Goal: Information Seeking & Learning: Learn about a topic

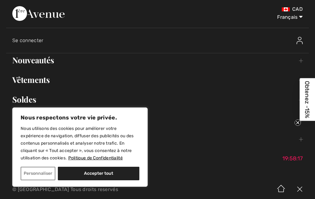
click at [117, 173] on button "Accepter tout" at bounding box center [98, 174] width 81 height 14
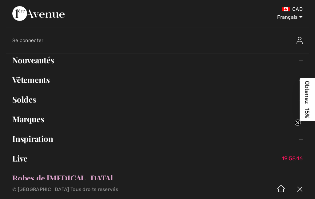
checkbox input "true"
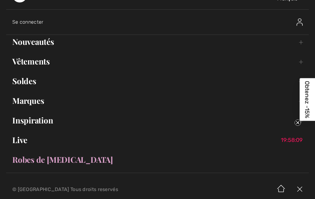
scroll to position [19, 0]
click at [27, 81] on link "Soldes Toggle submenu" at bounding box center [157, 81] width 303 height 14
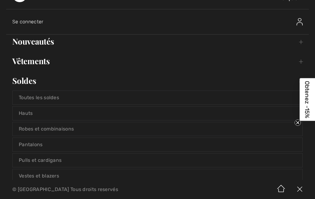
click at [48, 97] on link "Toutes les soldes" at bounding box center [158, 98] width 290 height 14
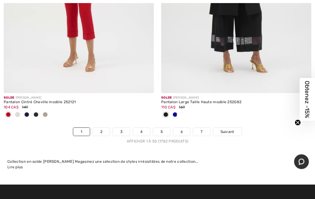
scroll to position [6557, 0]
click at [101, 128] on link "2" at bounding box center [101, 132] width 17 height 8
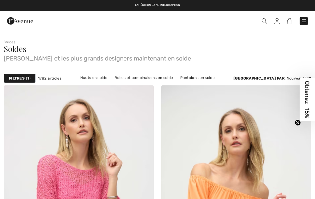
checkbox input "true"
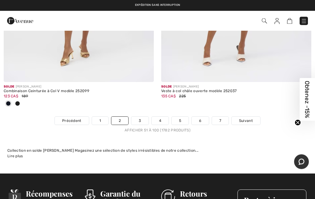
scroll to position [6628, 0]
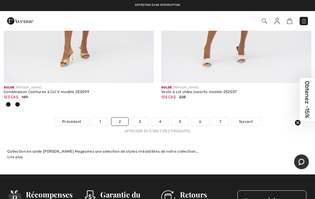
click at [141, 118] on link "3" at bounding box center [139, 122] width 17 height 8
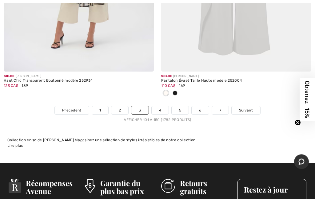
scroll to position [6563, 0]
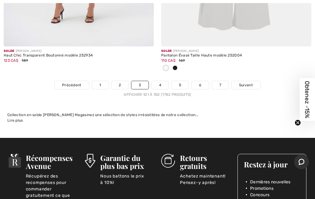
click at [161, 81] on link "4" at bounding box center [160, 85] width 17 height 8
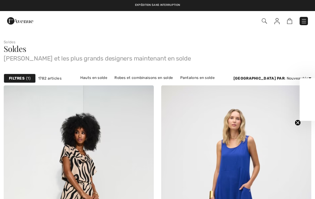
checkbox input "true"
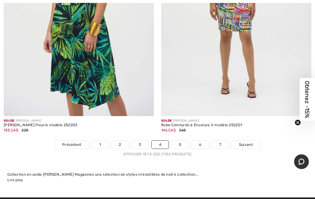
scroll to position [6454, 0]
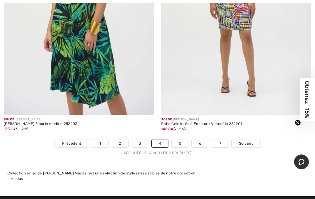
click at [180, 140] on link "5" at bounding box center [180, 144] width 17 height 8
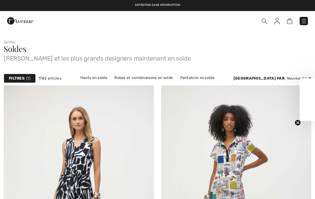
checkbox input "true"
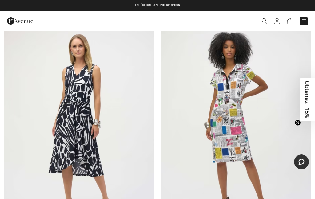
scroll to position [72, 0]
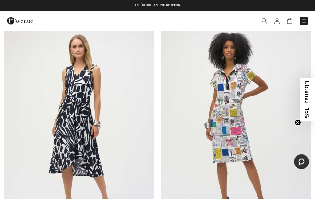
click at [230, 119] on img at bounding box center [236, 126] width 150 height 225
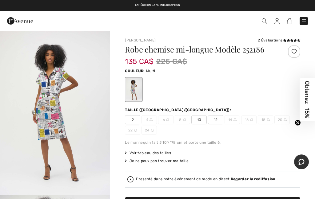
scroll to position [6, 0]
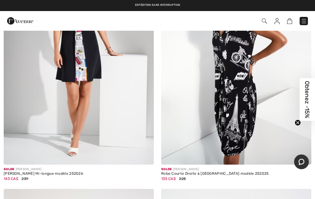
scroll to position [2199, 0]
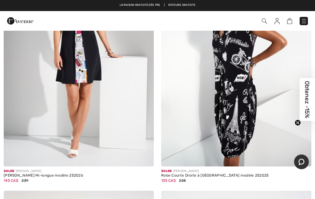
click at [82, 84] on img at bounding box center [79, 54] width 150 height 225
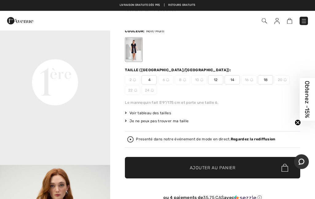
scroll to position [48, 0]
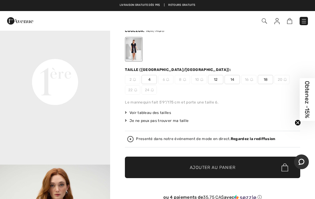
click at [164, 110] on span "Voir tableau des tailles" at bounding box center [148, 113] width 46 height 6
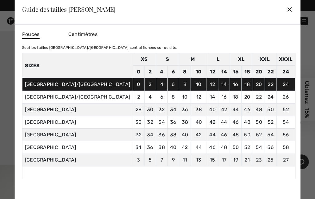
click at [230, 91] on td "16" at bounding box center [236, 84] width 12 height 13
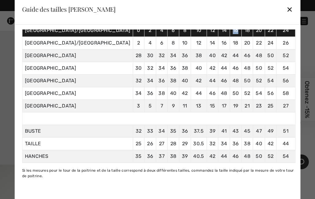
scroll to position [58, 0]
click at [280, 65] on div at bounding box center [157, 99] width 315 height 199
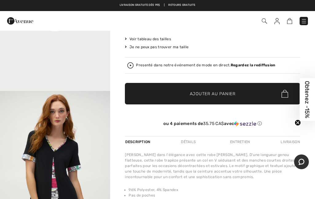
scroll to position [121, 0]
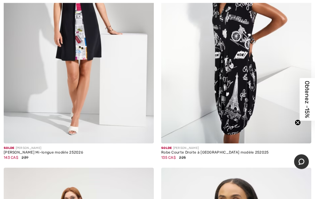
scroll to position [2222, 0]
click at [244, 77] on img at bounding box center [236, 31] width 150 height 225
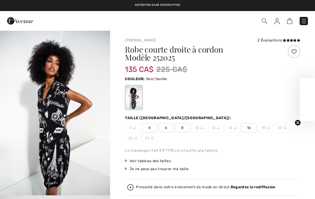
checkbox input "true"
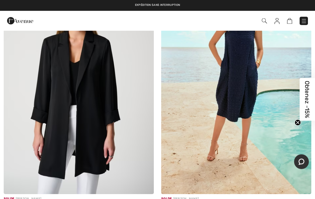
scroll to position [5880, 0]
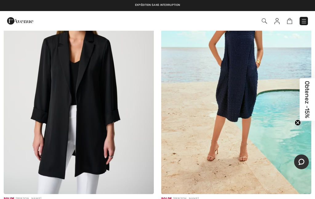
click at [251, 123] on img at bounding box center [236, 81] width 150 height 225
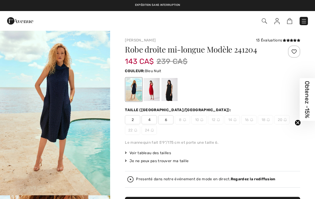
checkbox input "true"
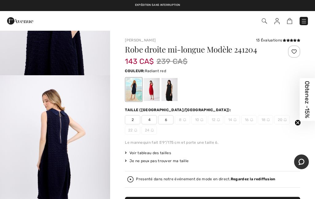
click at [153, 84] on div at bounding box center [152, 89] width 16 height 23
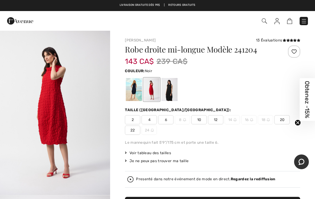
click at [173, 86] on div at bounding box center [169, 89] width 16 height 23
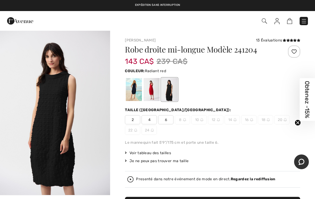
click at [153, 88] on div at bounding box center [152, 89] width 16 height 23
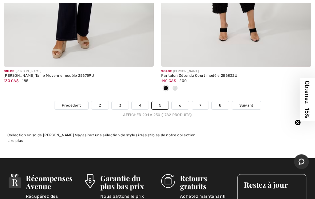
scroll to position [6583, 0]
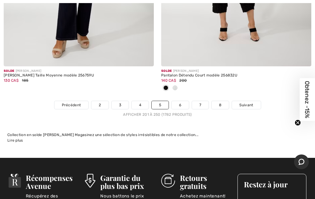
click at [183, 101] on link "6" at bounding box center [180, 105] width 17 height 8
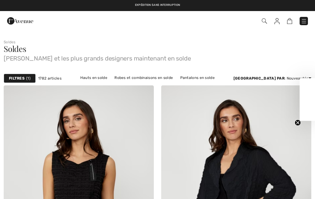
checkbox input "true"
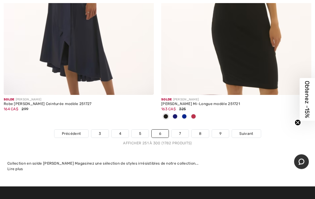
scroll to position [6565, 0]
click at [181, 130] on link "7" at bounding box center [180, 134] width 17 height 8
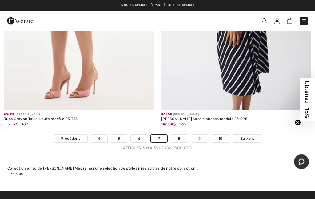
scroll to position [6649, 0]
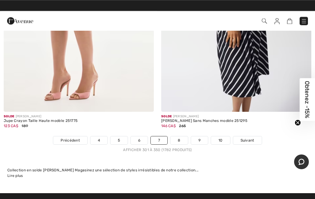
click at [180, 137] on link "8" at bounding box center [178, 141] width 17 height 8
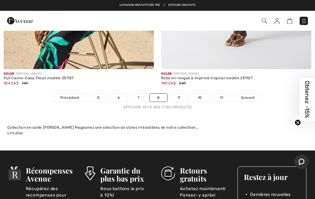
scroll to position [6530, 0]
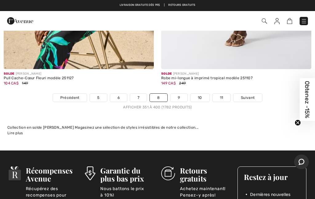
click at [180, 94] on link "9" at bounding box center [178, 98] width 17 height 8
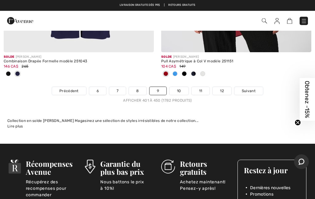
scroll to position [6608, 0]
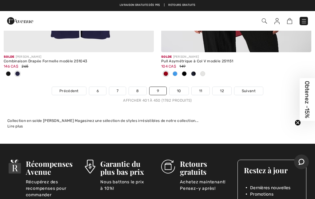
click at [176, 87] on link "10" at bounding box center [178, 91] width 19 height 8
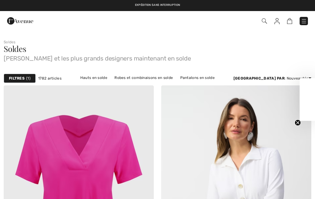
checkbox input "true"
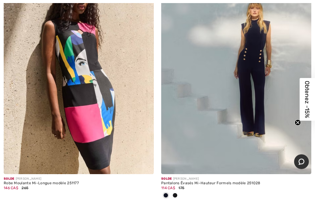
scroll to position [5972, 0]
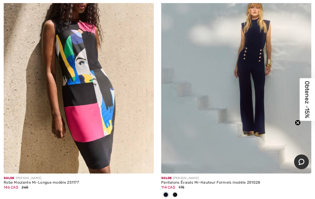
click at [95, 99] on img at bounding box center [79, 61] width 150 height 225
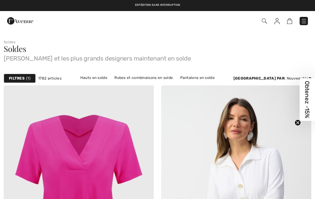
checkbox input "true"
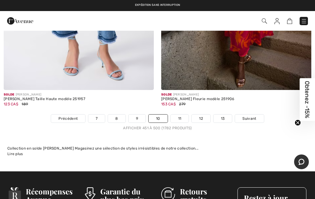
scroll to position [6653, 0]
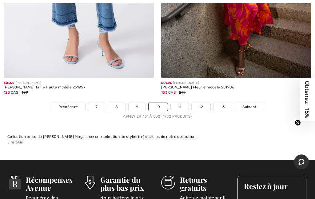
click at [182, 103] on link "11" at bounding box center [180, 107] width 18 height 8
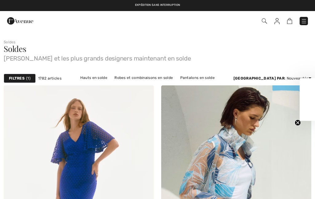
checkbox input "true"
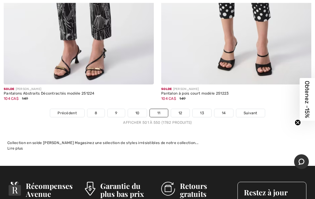
scroll to position [6495, 0]
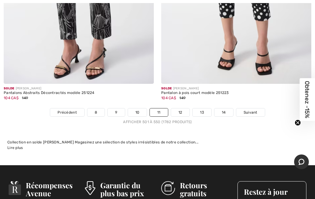
click at [180, 109] on link "12" at bounding box center [180, 113] width 19 height 8
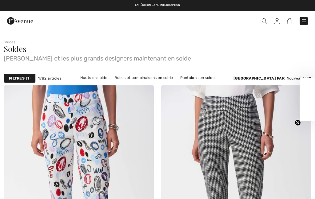
checkbox input "true"
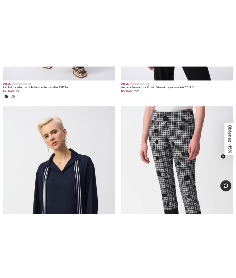
scroll to position [600, 0]
